Goal: Information Seeking & Learning: Learn about a topic

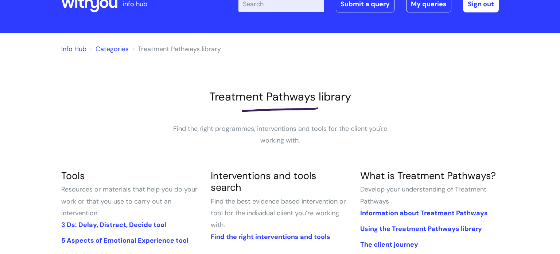
scroll to position [24, 0]
